Goal: Information Seeking & Learning: Learn about a topic

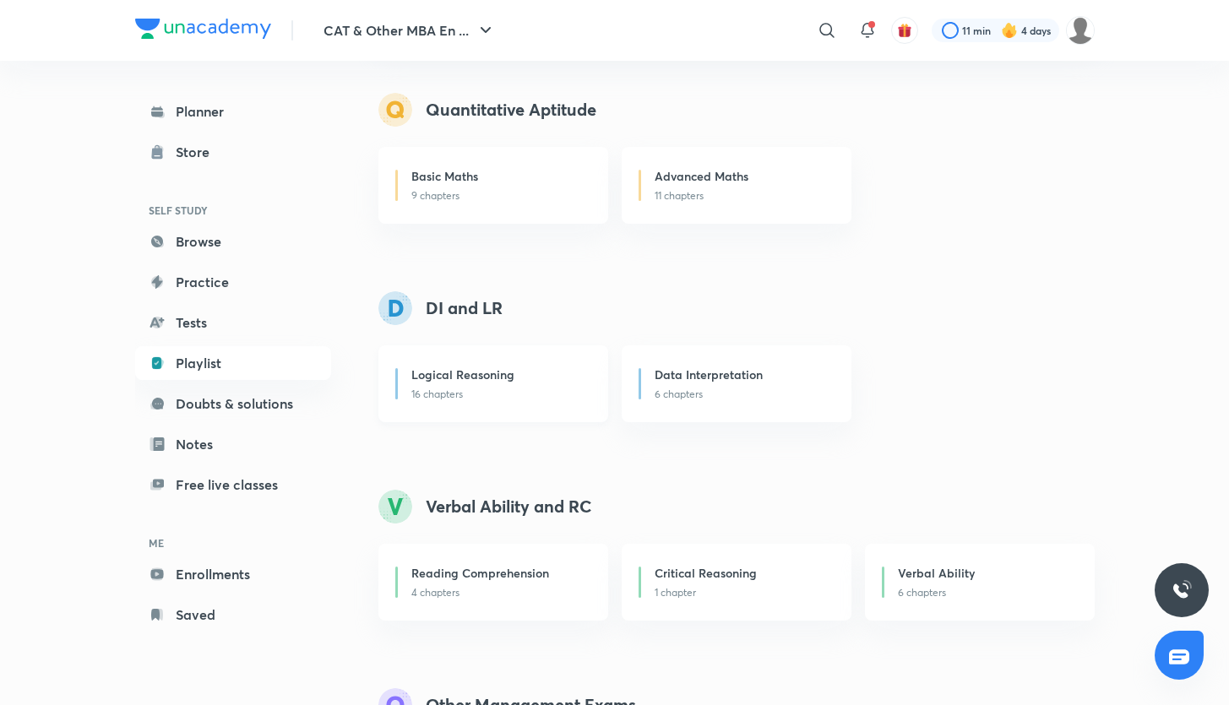
scroll to position [186, 0]
click at [488, 400] on p "16 chapters" at bounding box center [499, 392] width 176 height 15
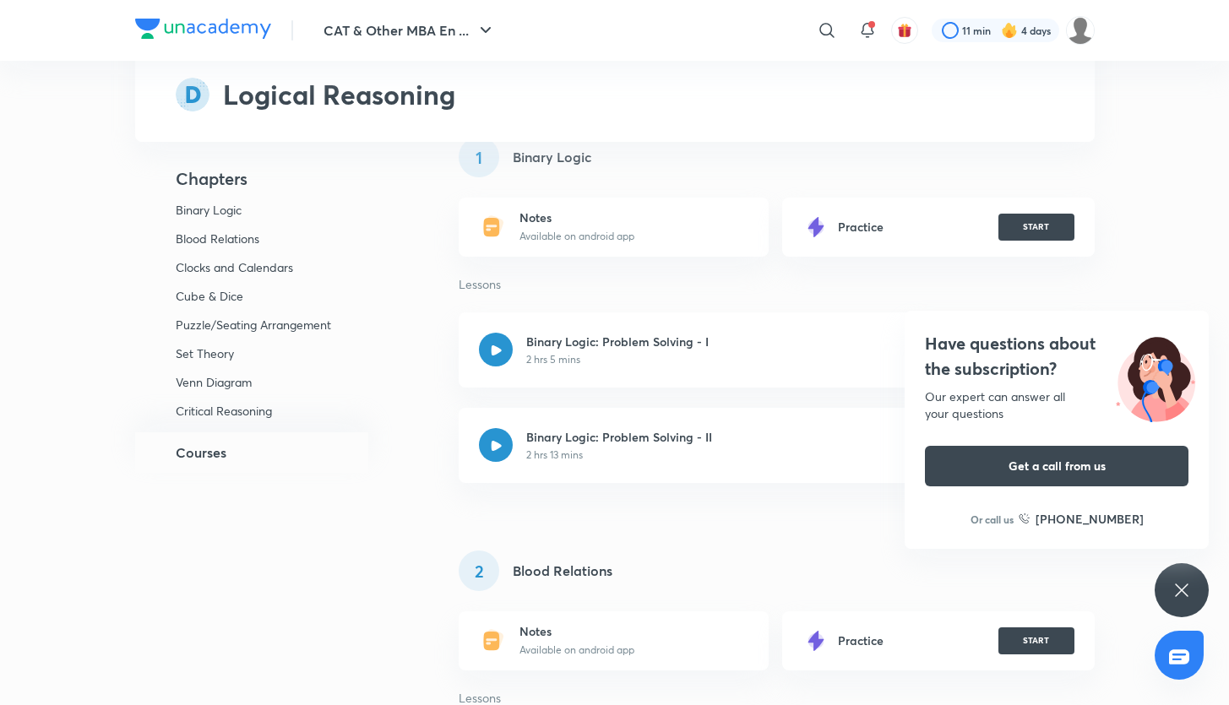
scroll to position [134, 0]
click at [1173, 576] on div "Have questions about the subscription? Our expert can answer all your questions…" at bounding box center [1182, 591] width 54 height 54
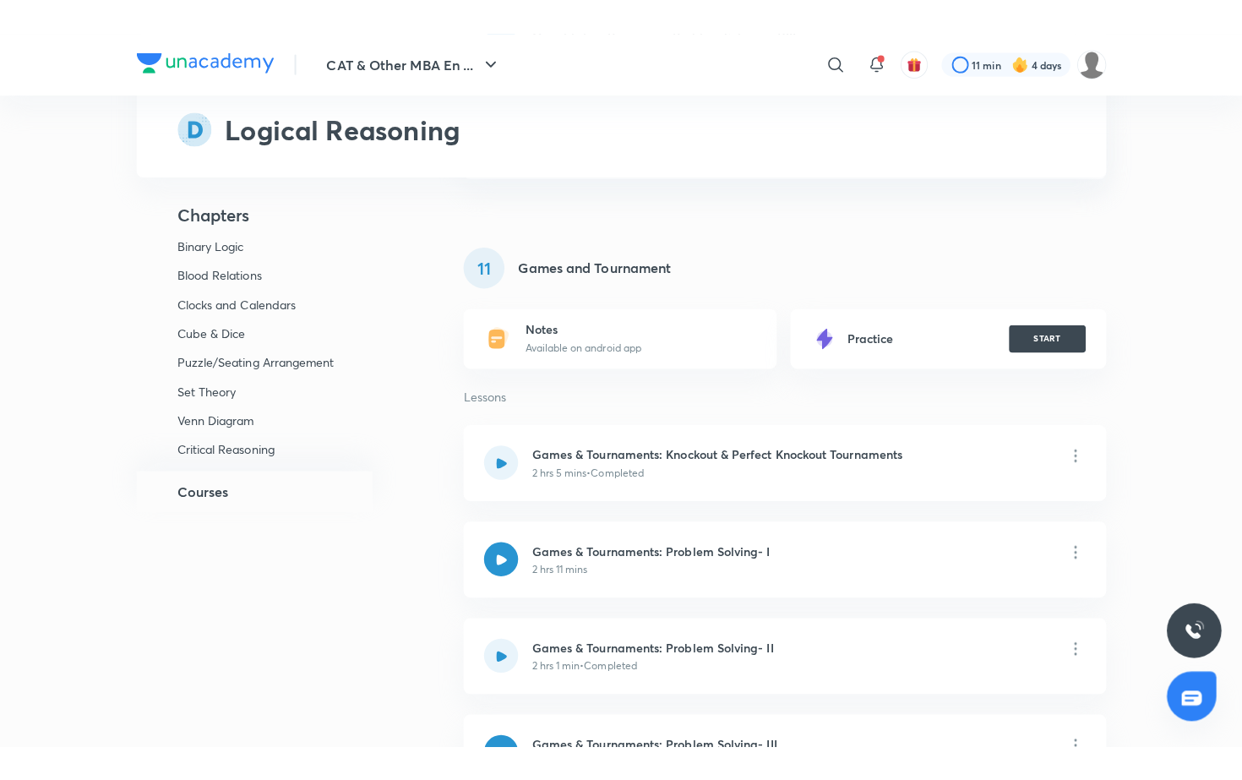
scroll to position [7175, 0]
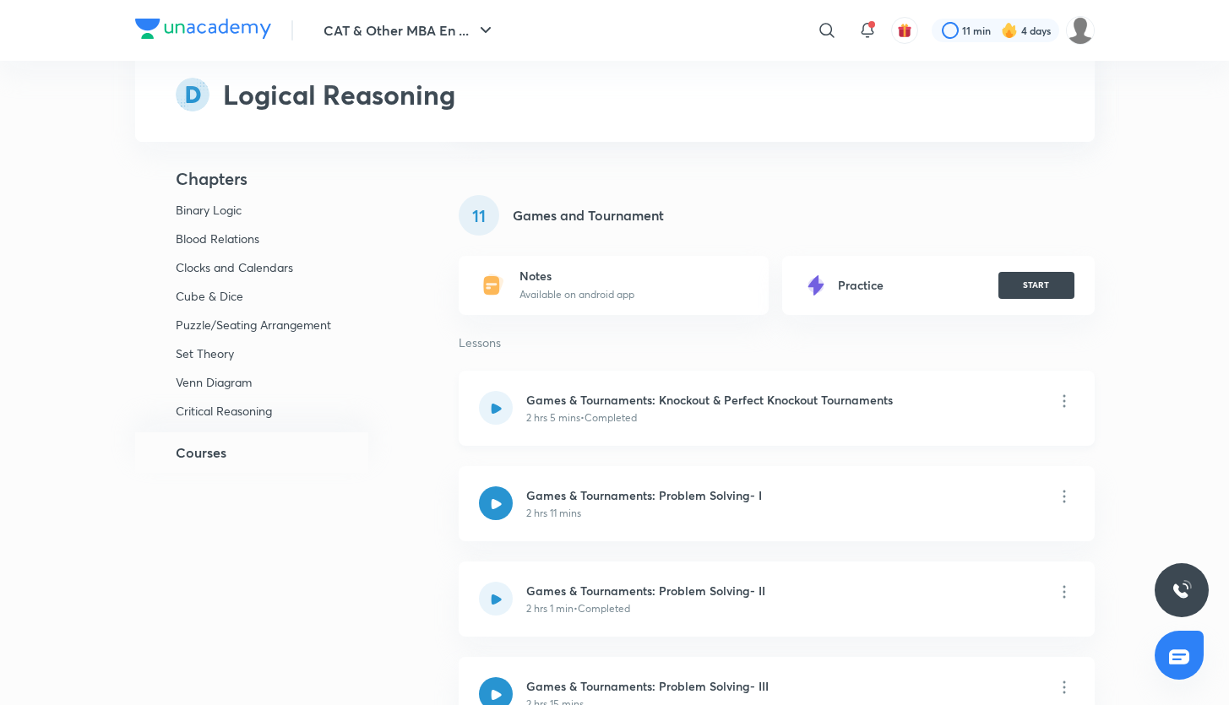
click at [497, 413] on icon at bounding box center [496, 408] width 11 height 11
